Goal: Find specific page/section: Find specific page/section

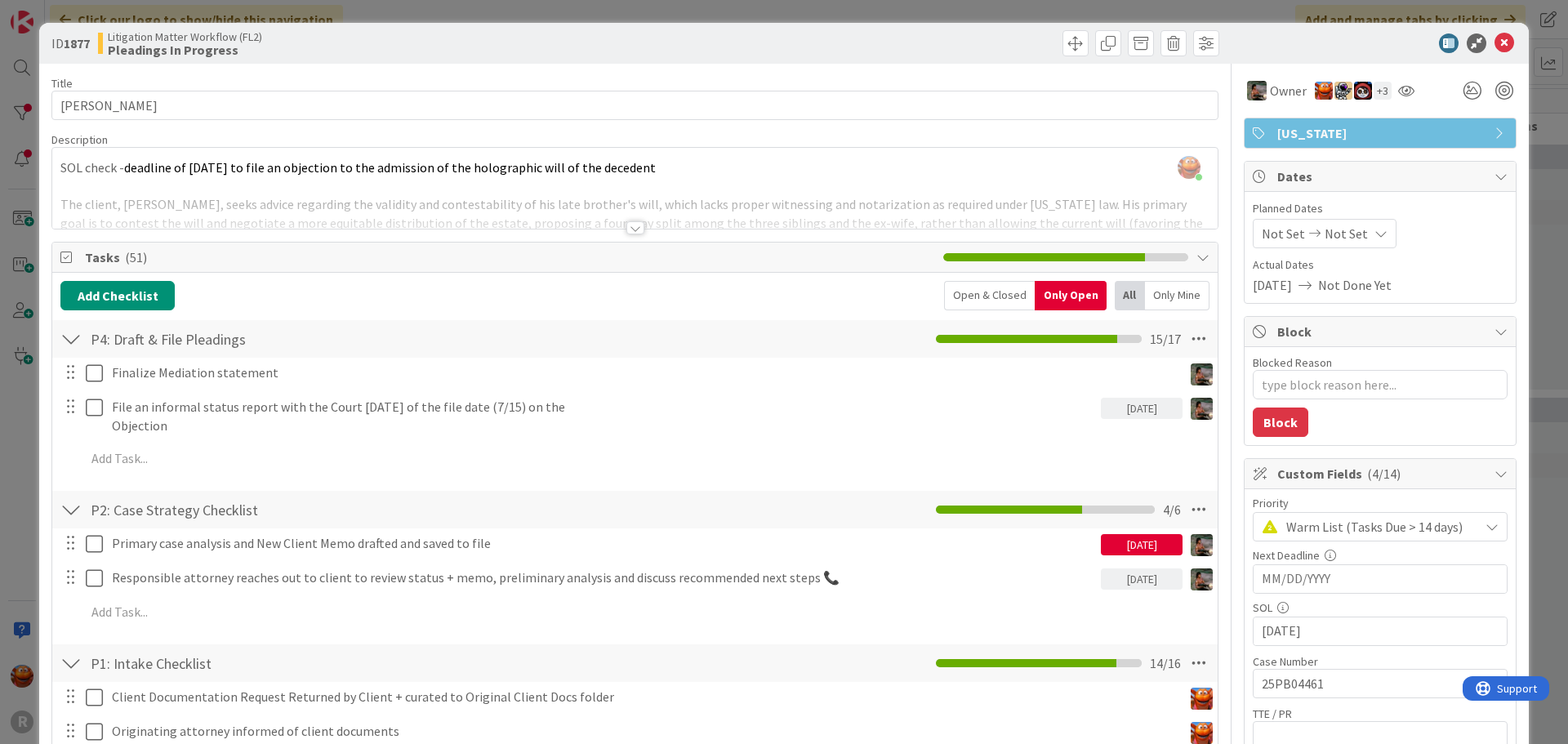
scroll to position [81, 0]
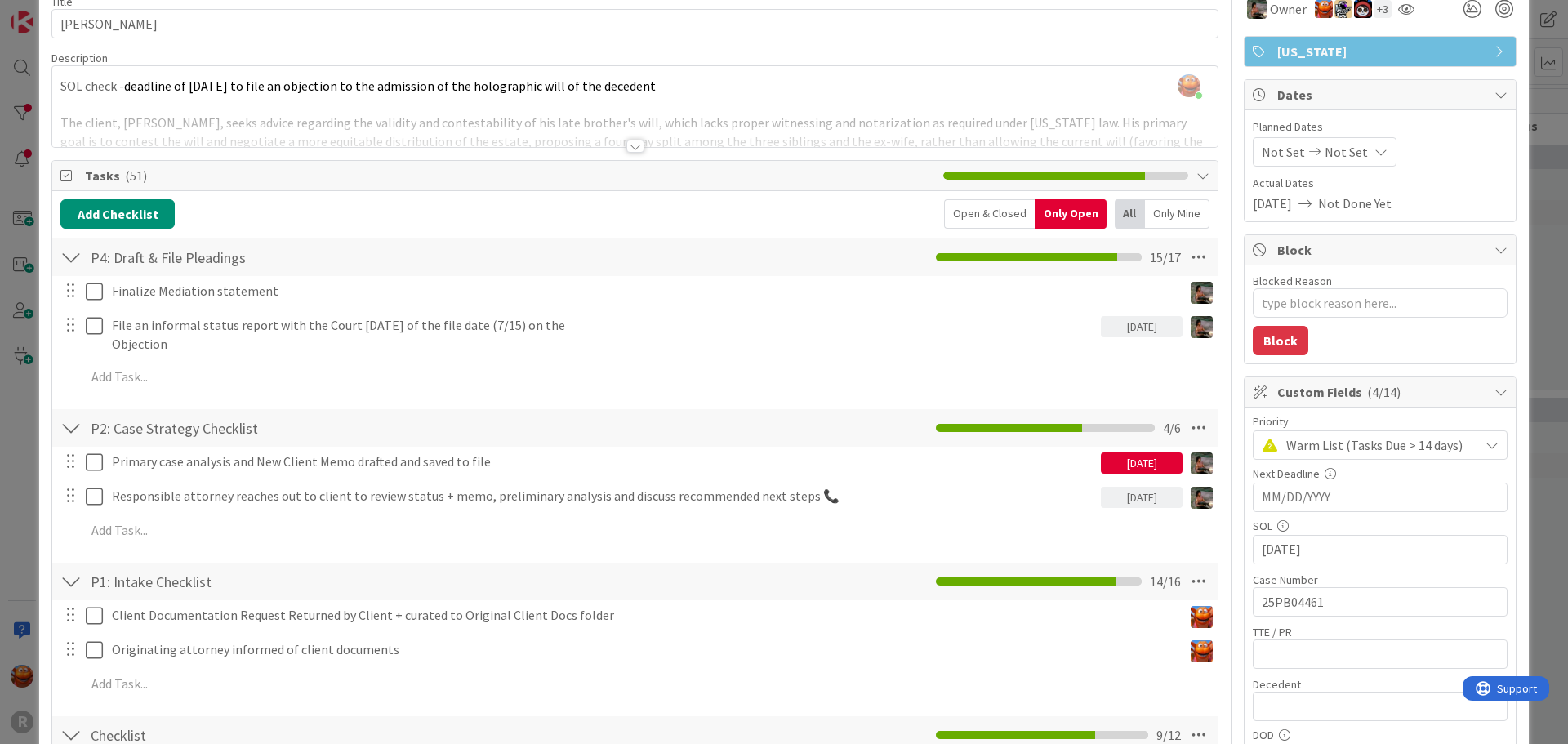
click at [23, 332] on div "ID 1877 Litigation Matter Workflow (FL2) Pleadings In Progress Title 16 / 128 […" at bounding box center [784, 372] width 1568 height 744
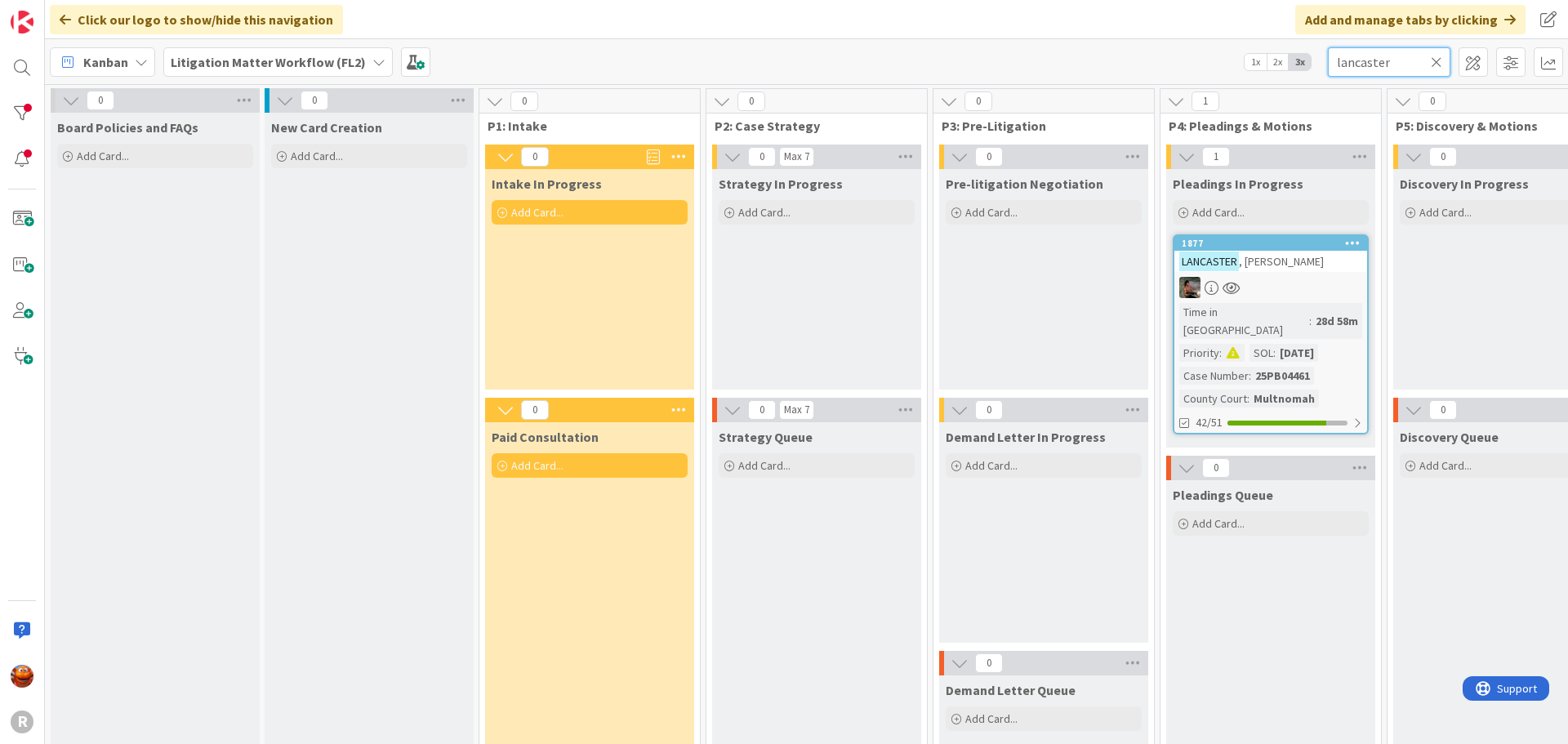
click at [1376, 65] on input "lancaster" at bounding box center [1389, 62] width 122 height 30
type input "sifri"
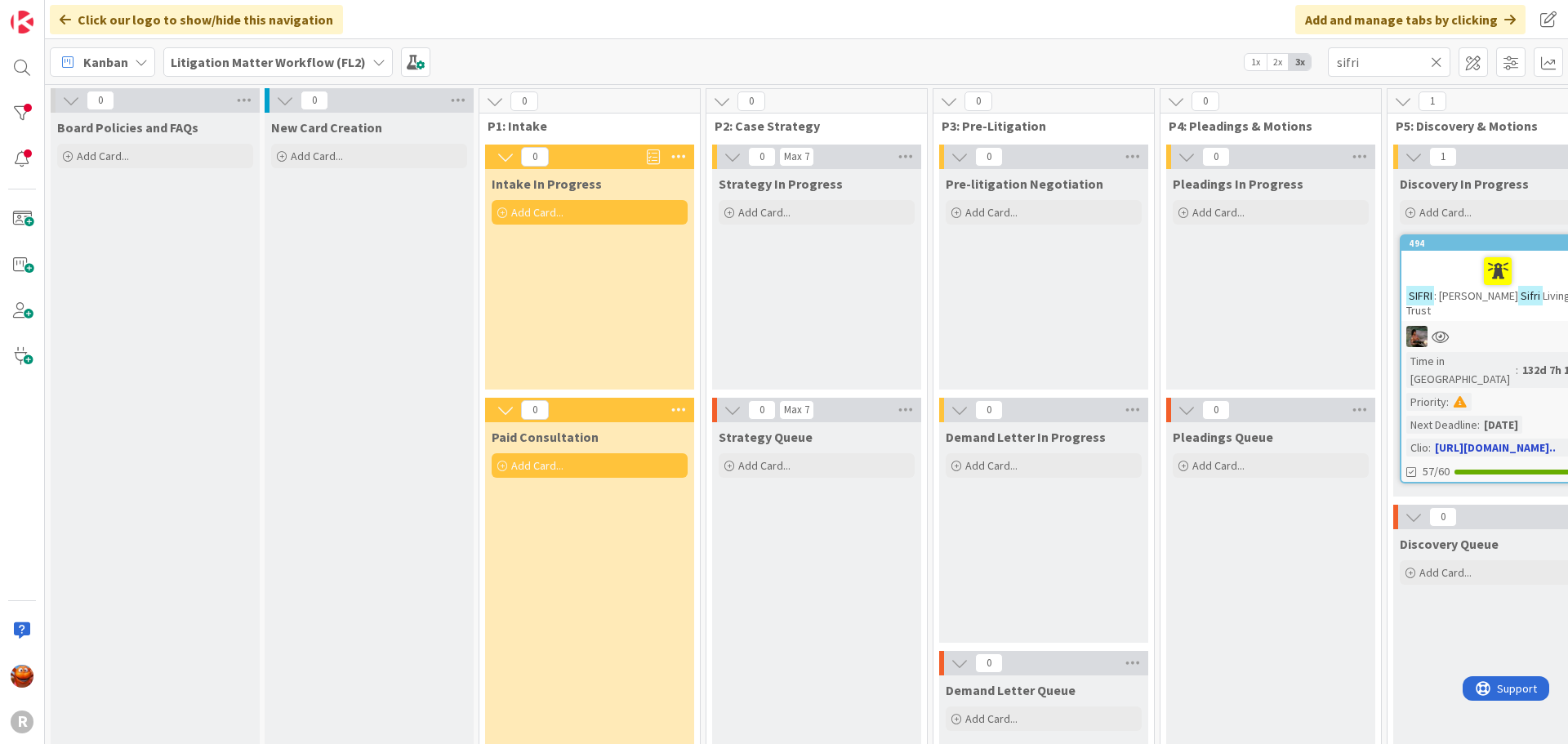
click at [1475, 326] on div at bounding box center [1497, 336] width 193 height 21
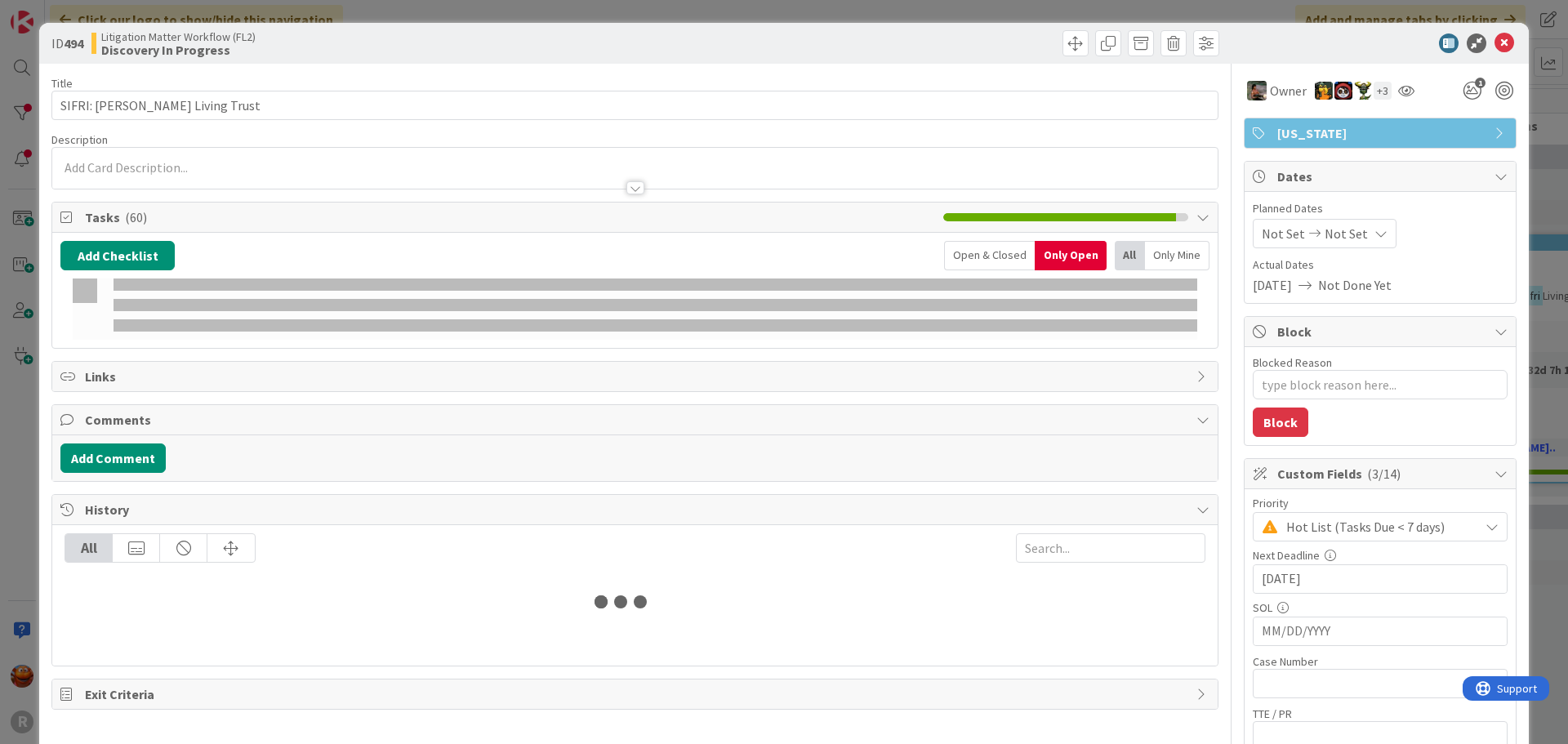
type textarea "x"
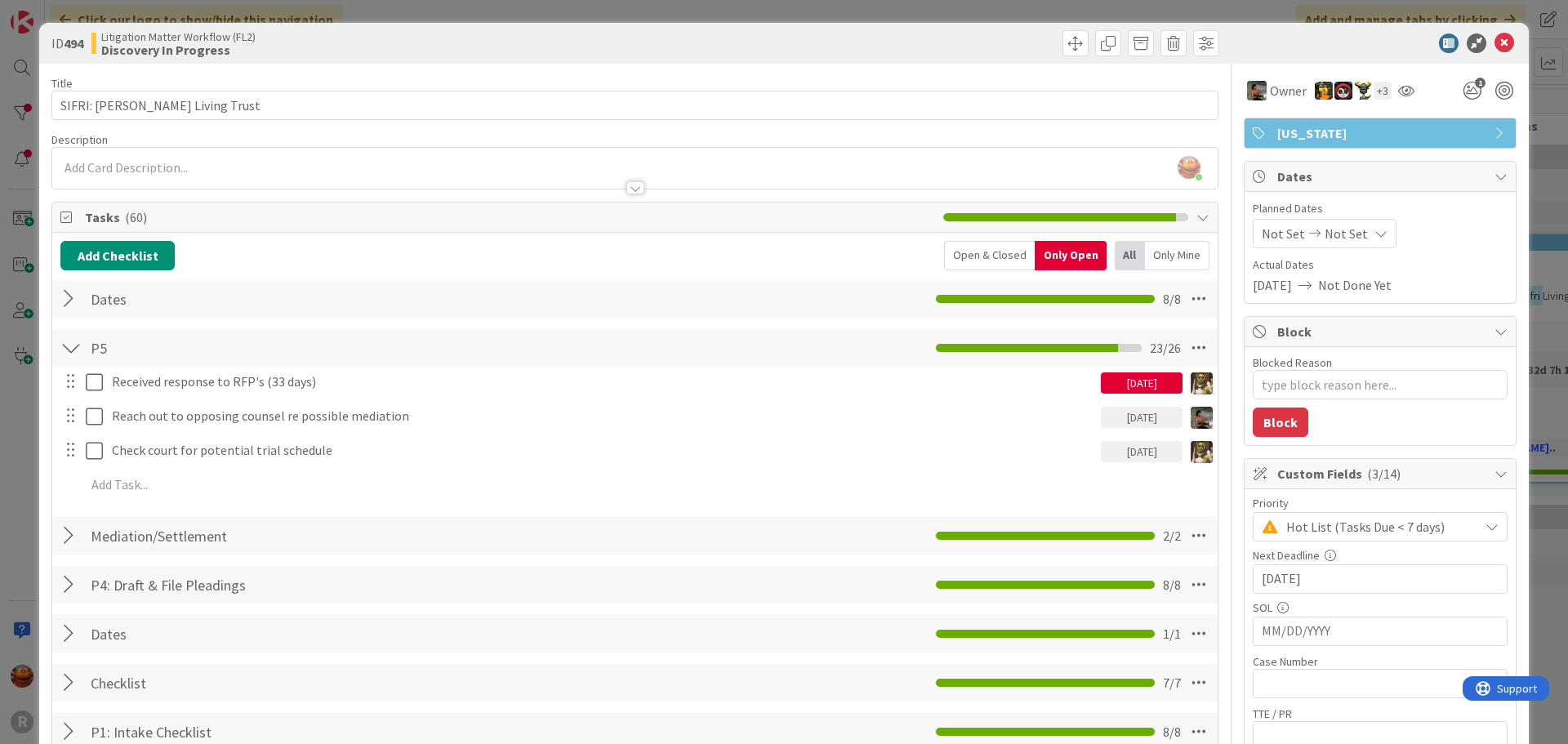
click at [17, 102] on div "ID 494 Litigation Matter Workflow (FL2) Discovery In Progress Title 33 / 128 SI…" at bounding box center [784, 372] width 1568 height 744
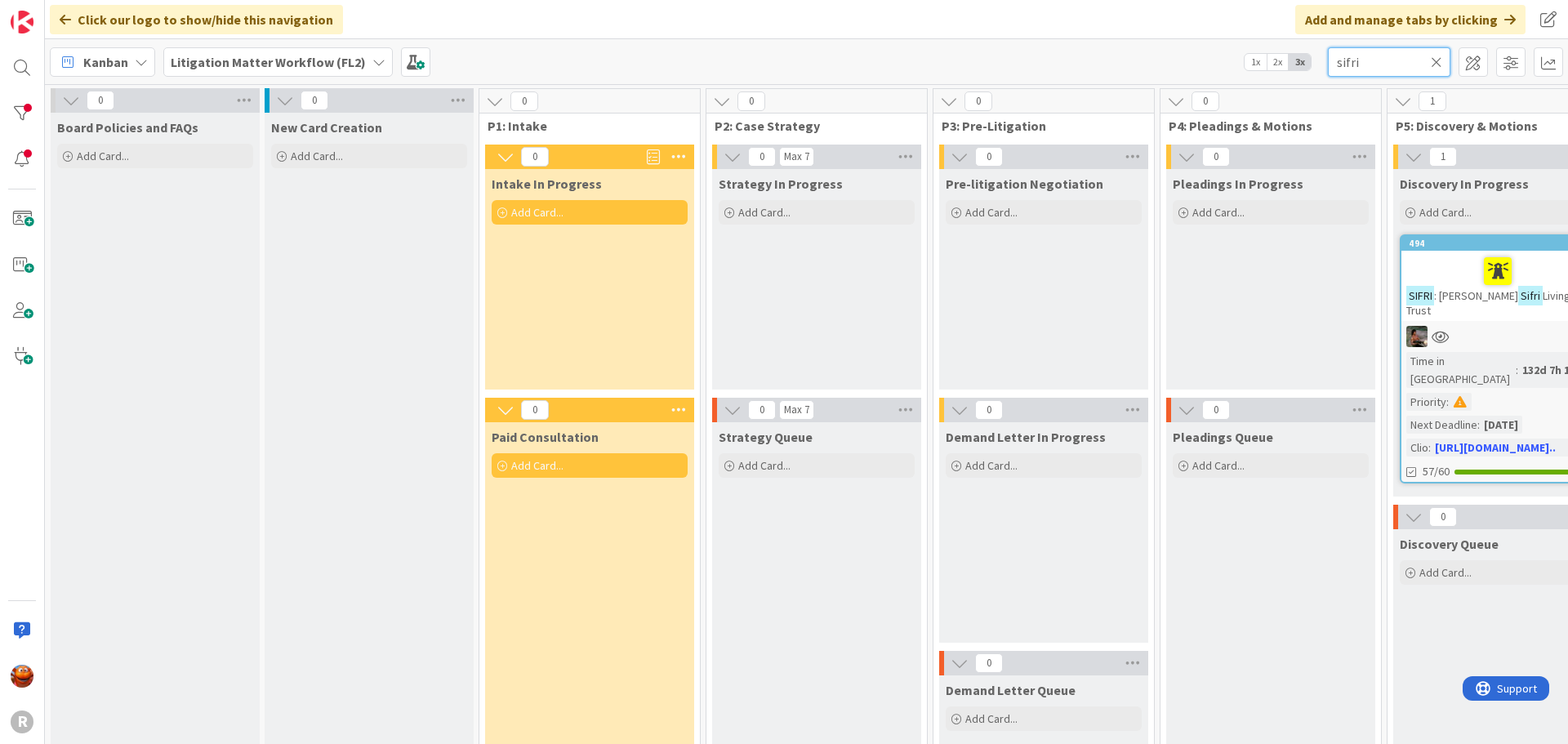
click at [1356, 54] on input "sifri" at bounding box center [1389, 62] width 122 height 30
type input "[PERSON_NAME]"
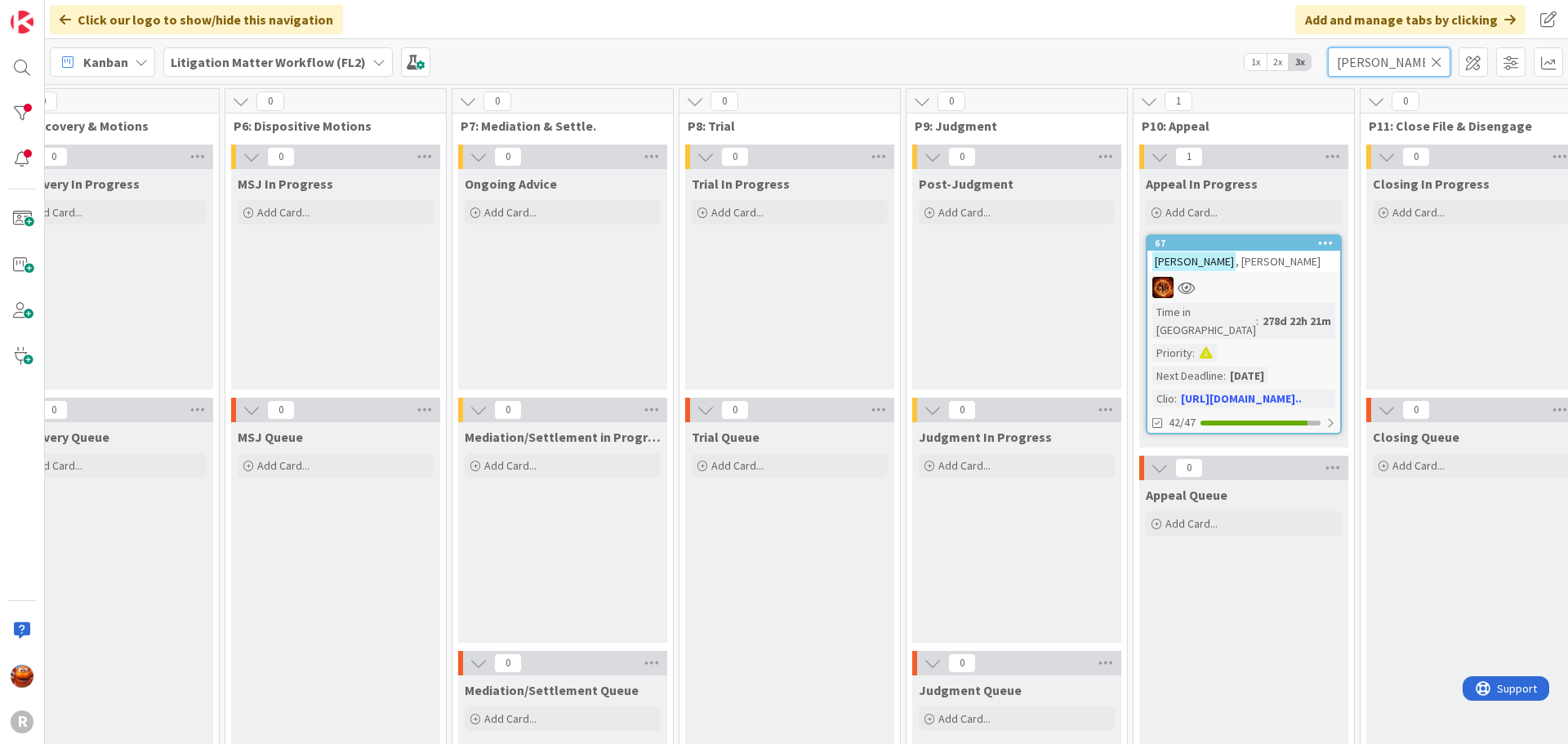
scroll to position [0, 1735]
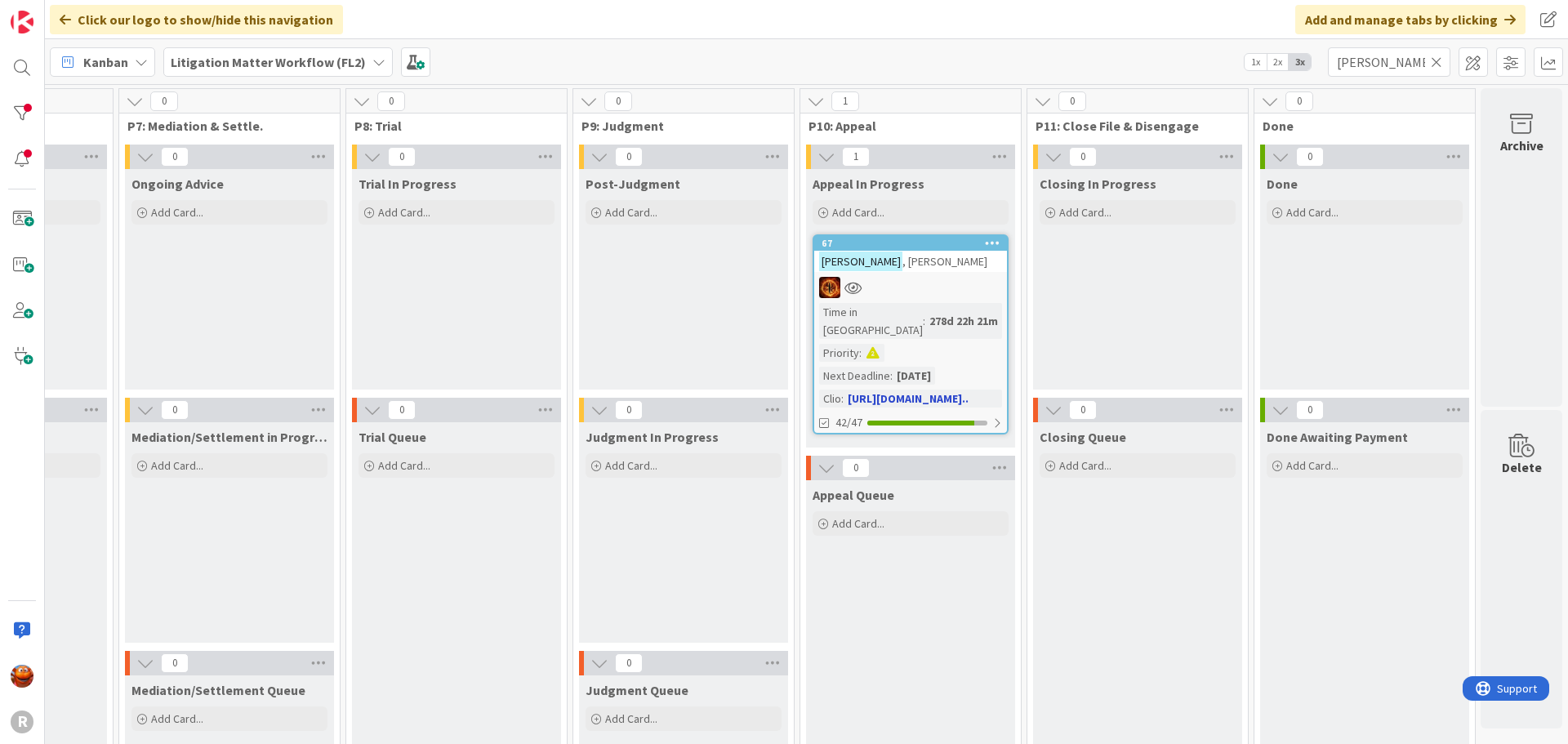
click at [935, 266] on div "[PERSON_NAME]" at bounding box center [910, 261] width 193 height 21
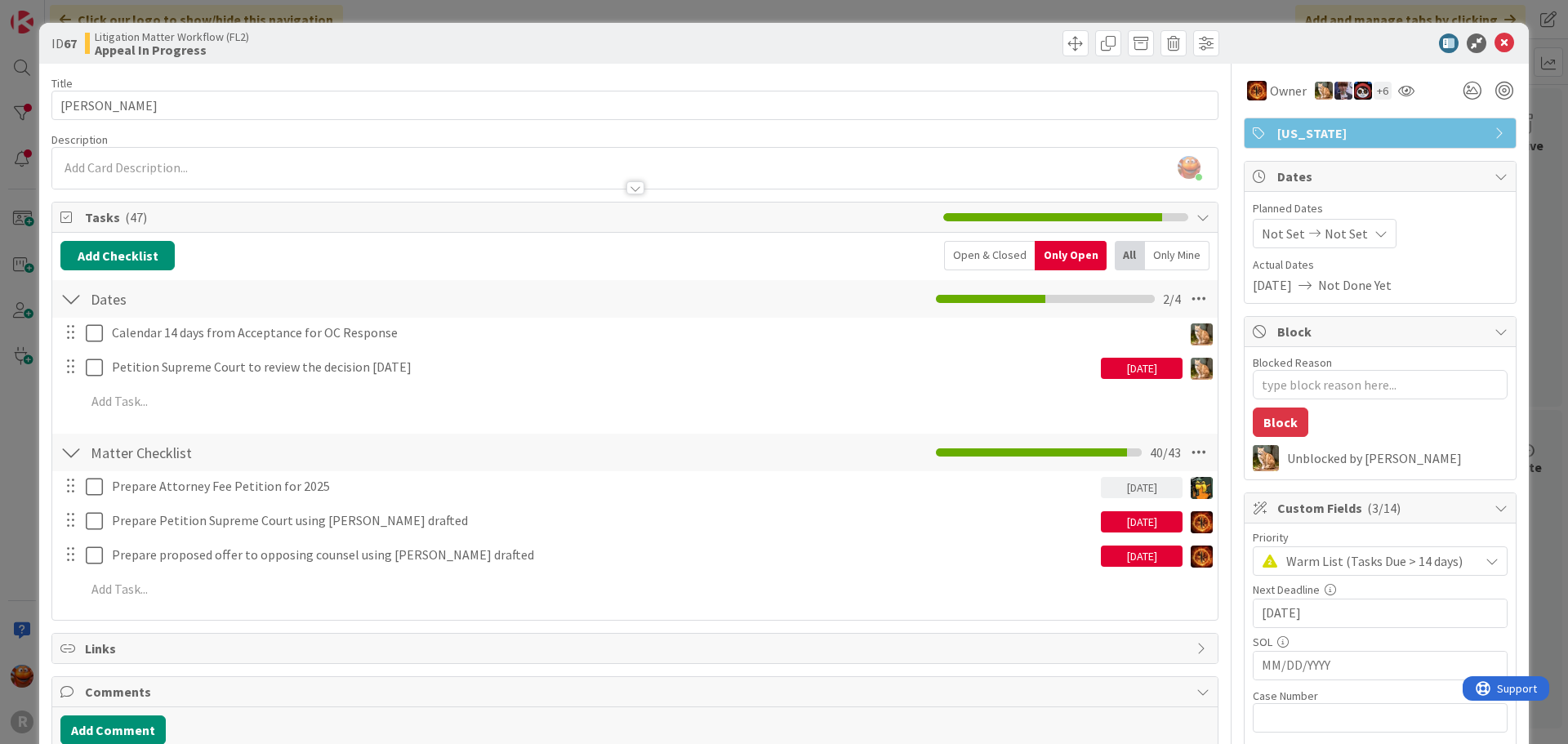
click at [966, 266] on div "Open & Closed" at bounding box center [990, 256] width 91 height 30
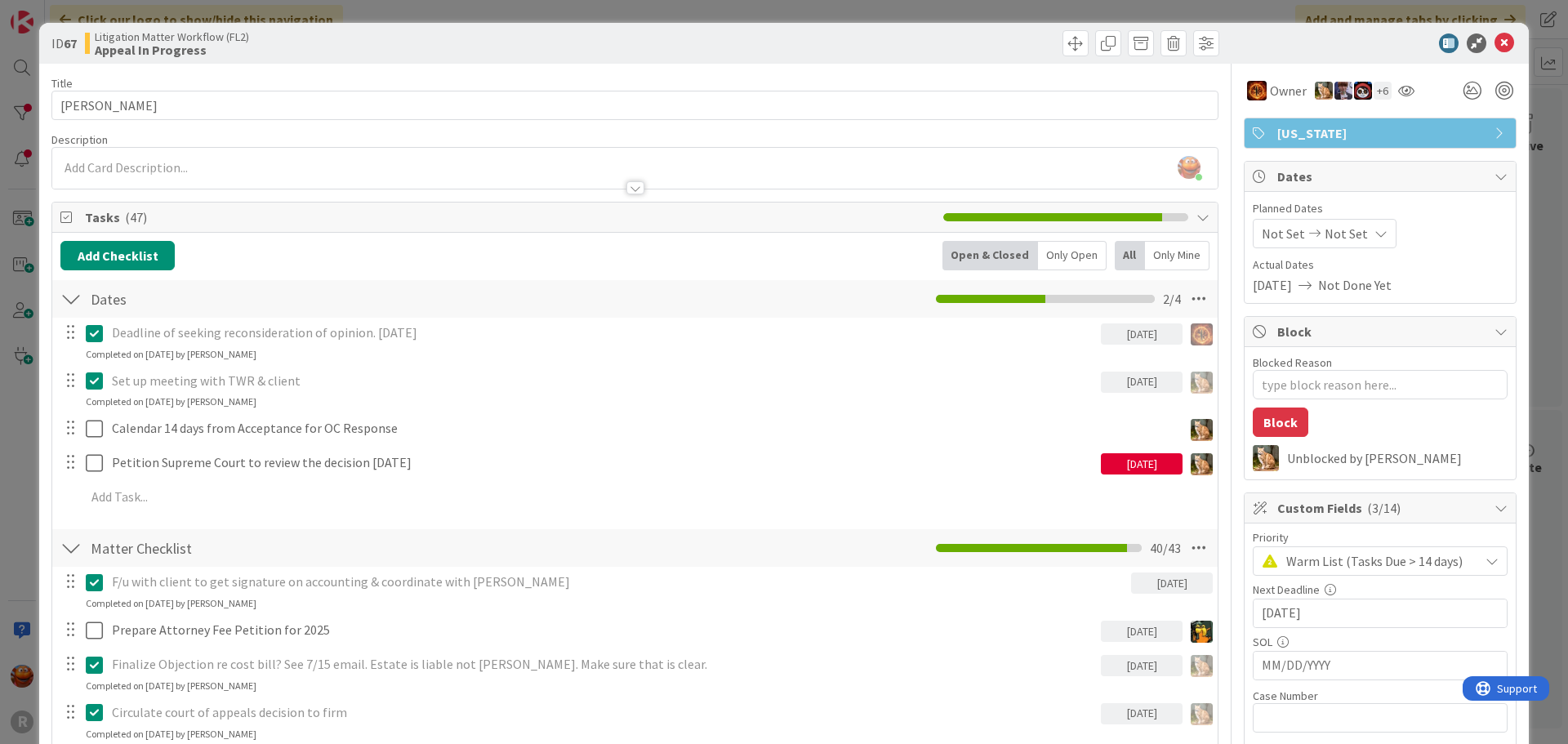
type textarea "x"
drag, startPoint x: 26, startPoint y: 146, endPoint x: 7, endPoint y: 154, distance: 20.6
click at [26, 147] on div "ID 67 Litigation Matter Workflow (FL2) Appeal In Progress Title 16 / 128 [PERSO…" at bounding box center [784, 372] width 1568 height 744
